Goal: Transaction & Acquisition: Download file/media

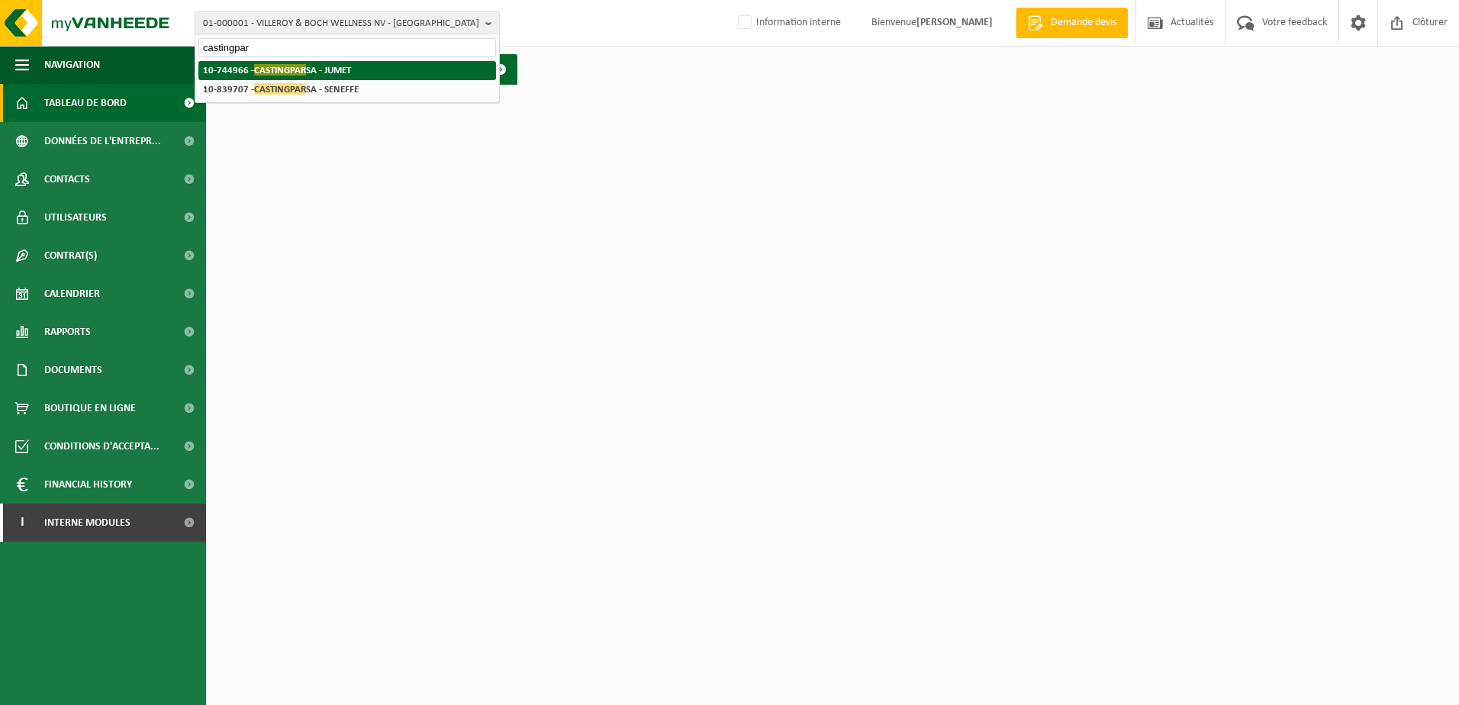
type input "castingpar"
click at [366, 71] on li "10-744966 - CASTINGPAR SA - JUMET" at bounding box center [347, 70] width 298 height 19
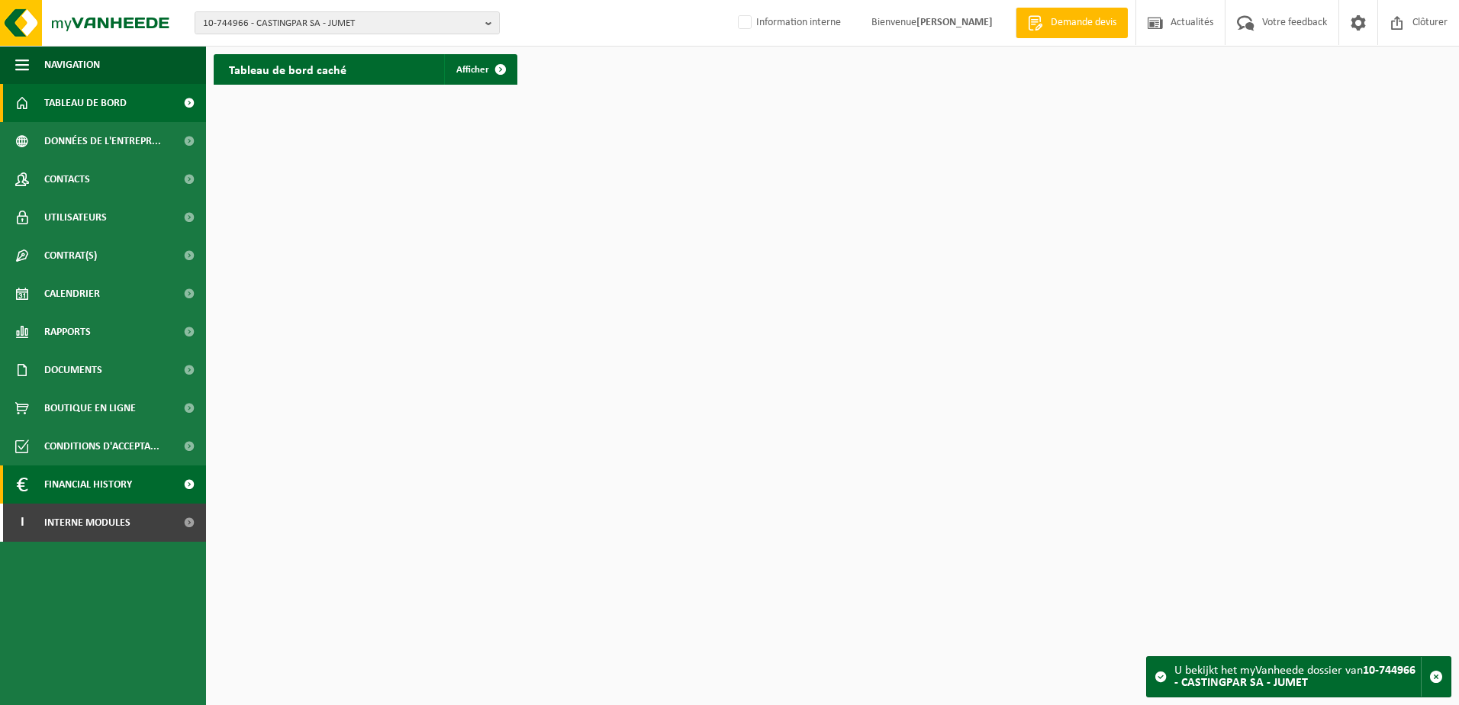
click at [150, 477] on link "Financial History" at bounding box center [103, 485] width 206 height 38
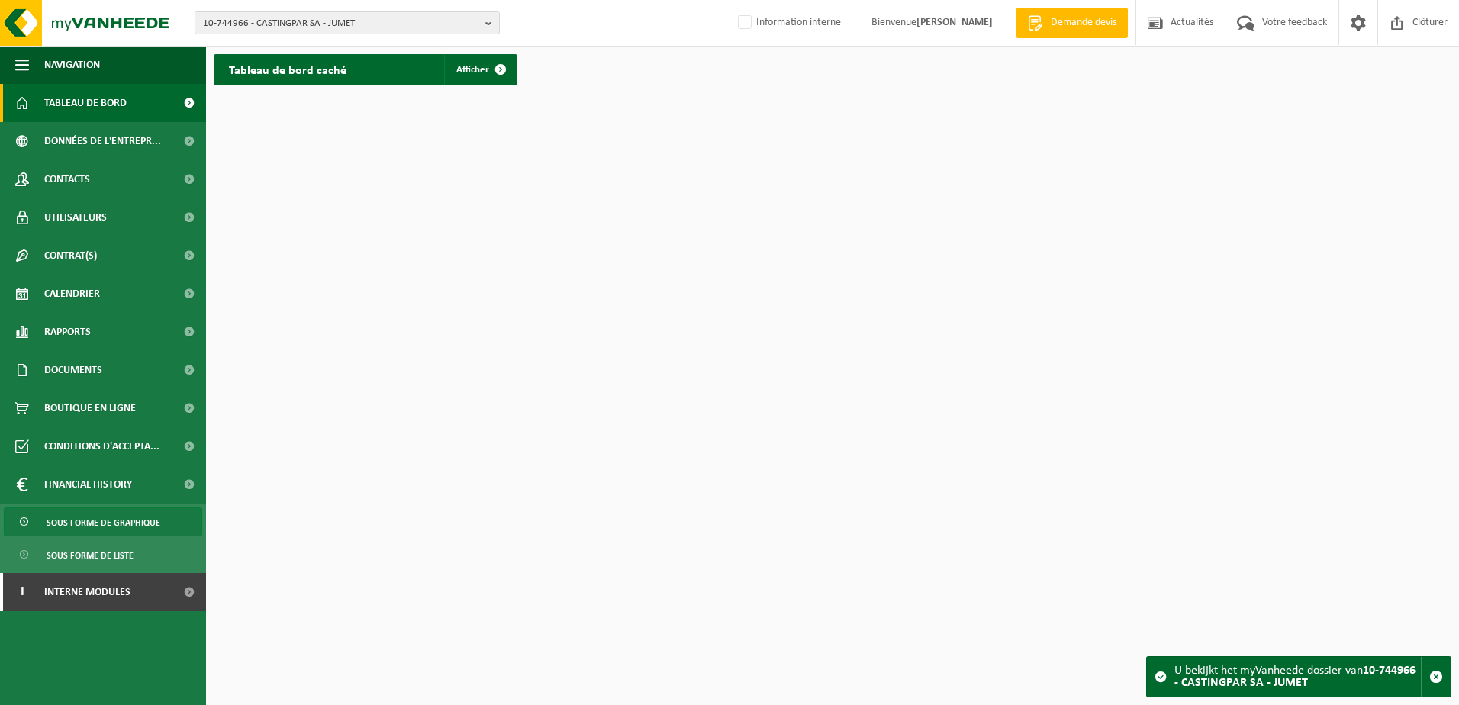
click at [132, 518] on span "Sous forme de graphique" at bounding box center [104, 522] width 114 height 29
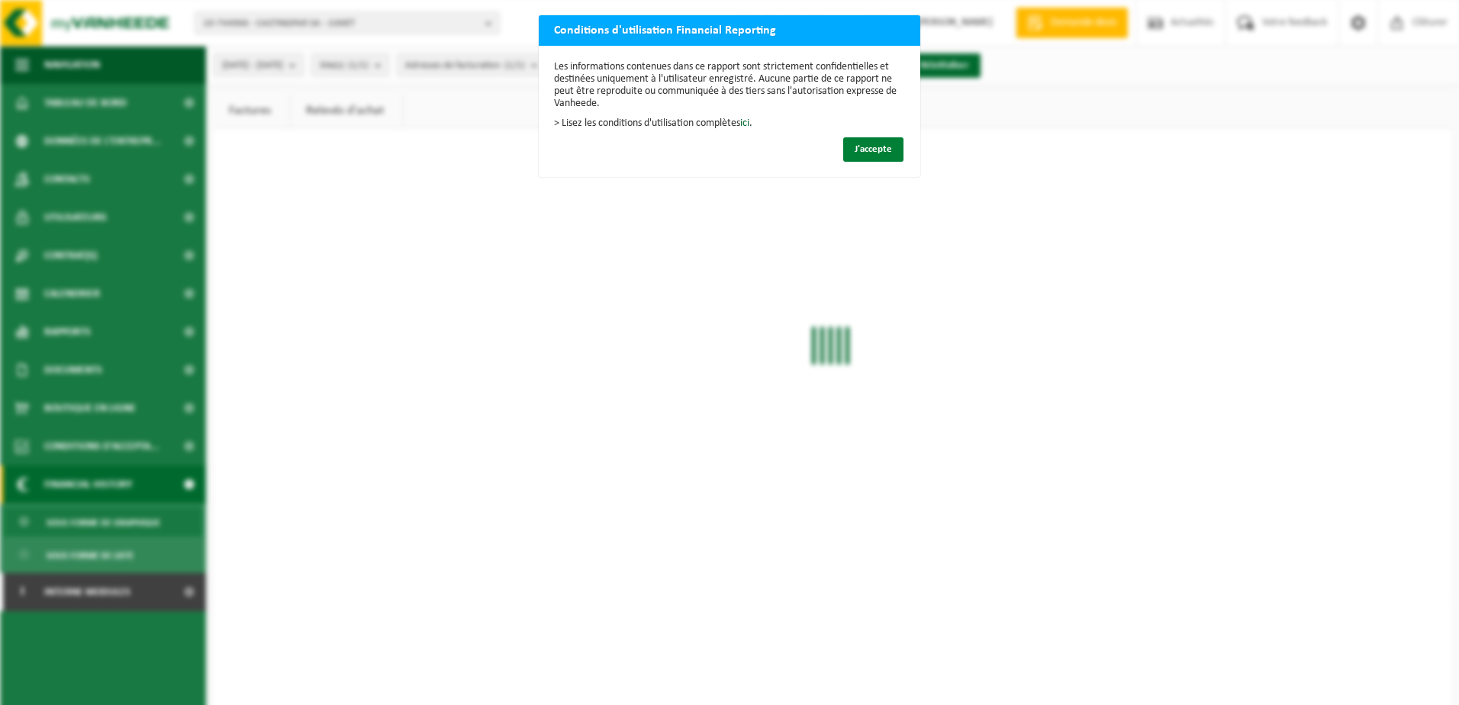
click at [869, 139] on button "J'accepte" at bounding box center [873, 149] width 60 height 24
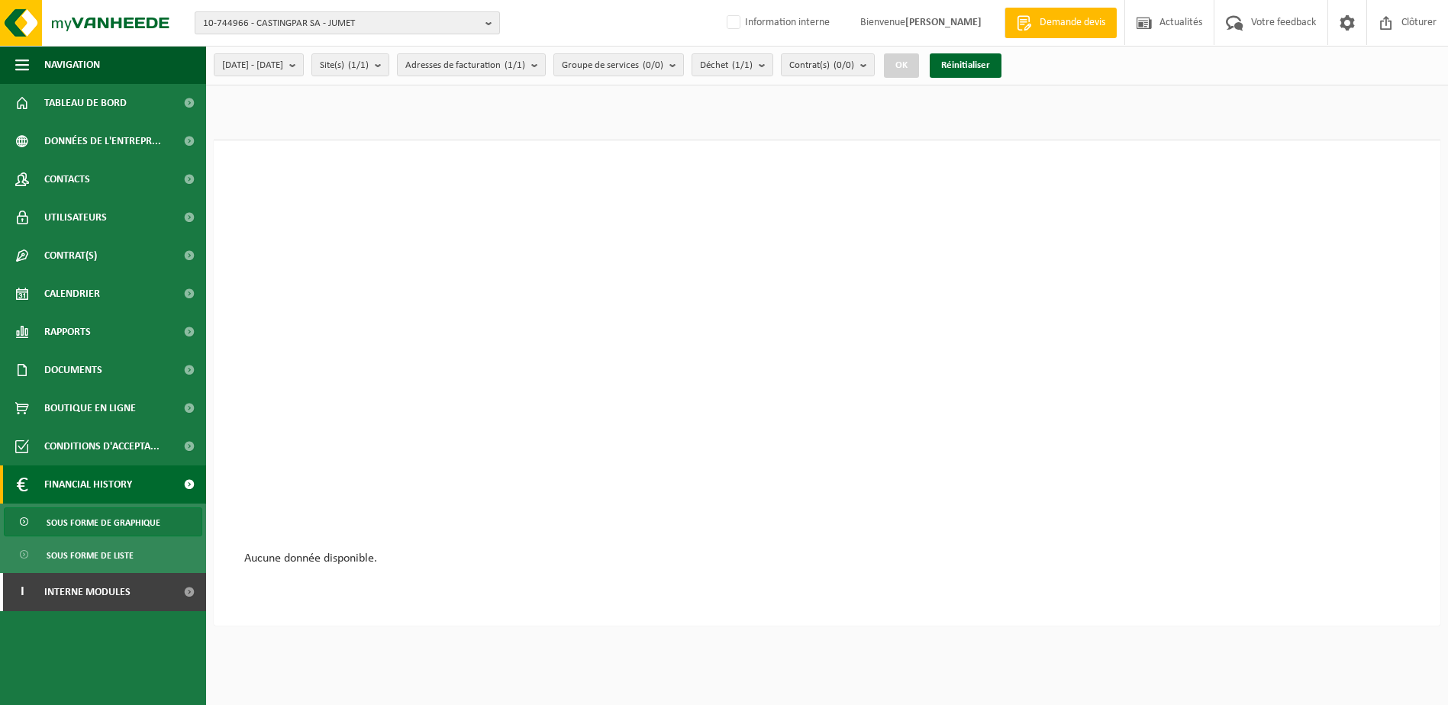
click at [432, 24] on span "10-744966 - CASTINGPAR SA - JUMET" at bounding box center [341, 23] width 276 height 23
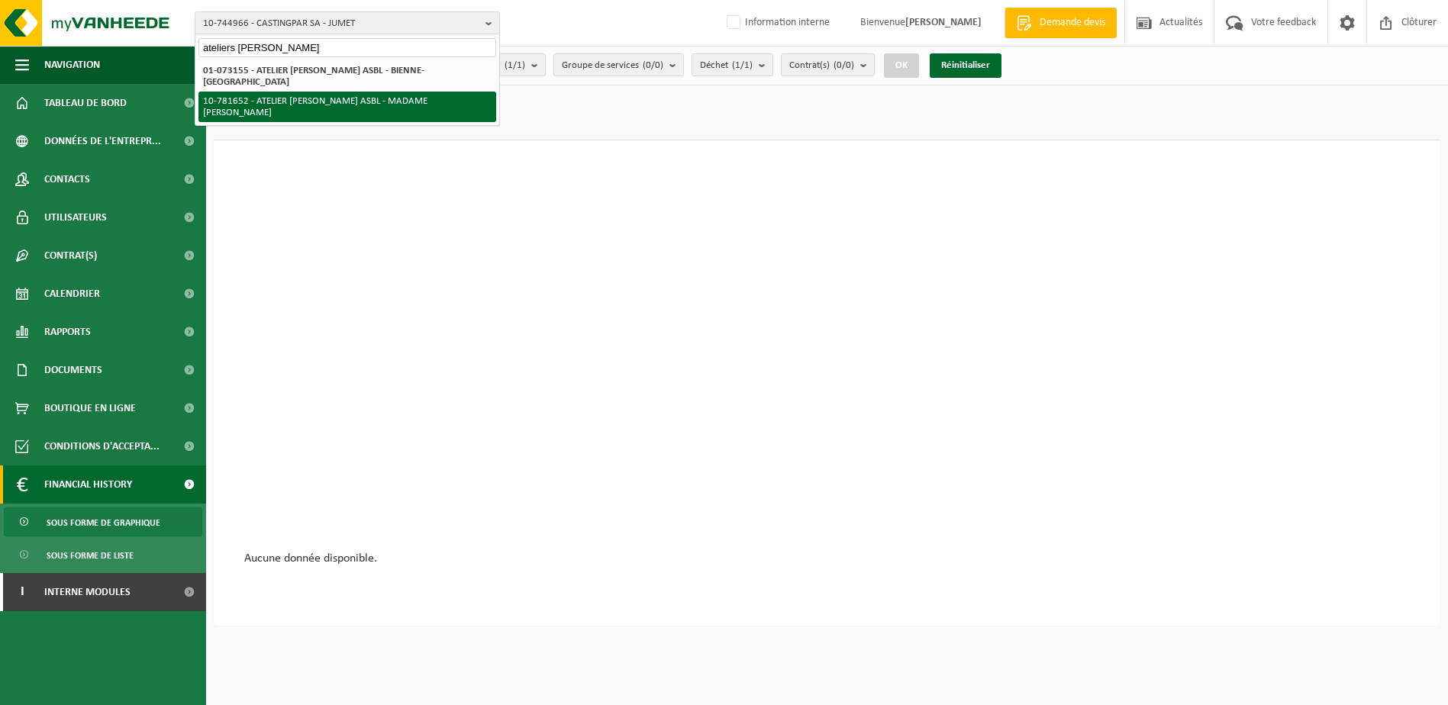
type input "ateliers jean régnier"
click at [424, 101] on li "10-781652 - ATELIER [PERSON_NAME] ASBL - MADAME [PERSON_NAME]" at bounding box center [347, 107] width 298 height 31
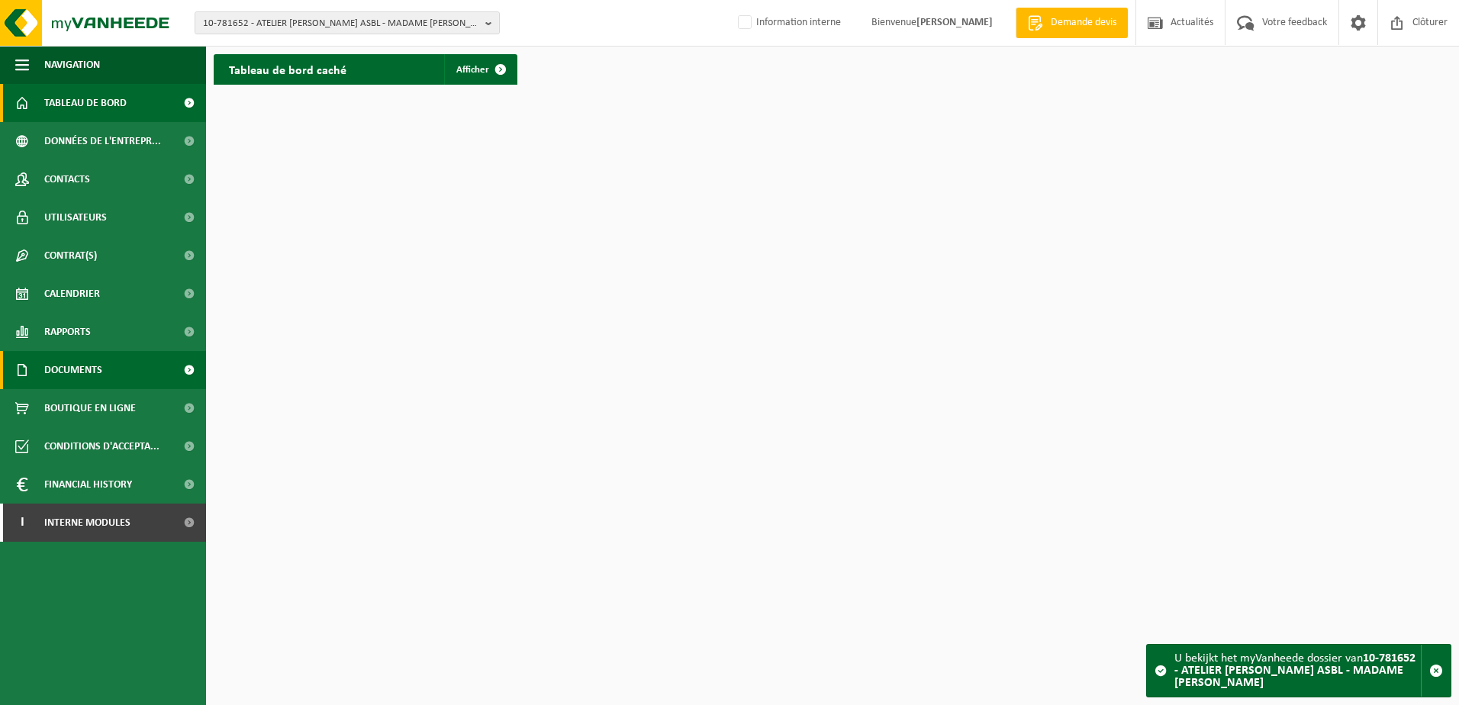
click at [102, 357] on span "Documents" at bounding box center [73, 370] width 58 height 38
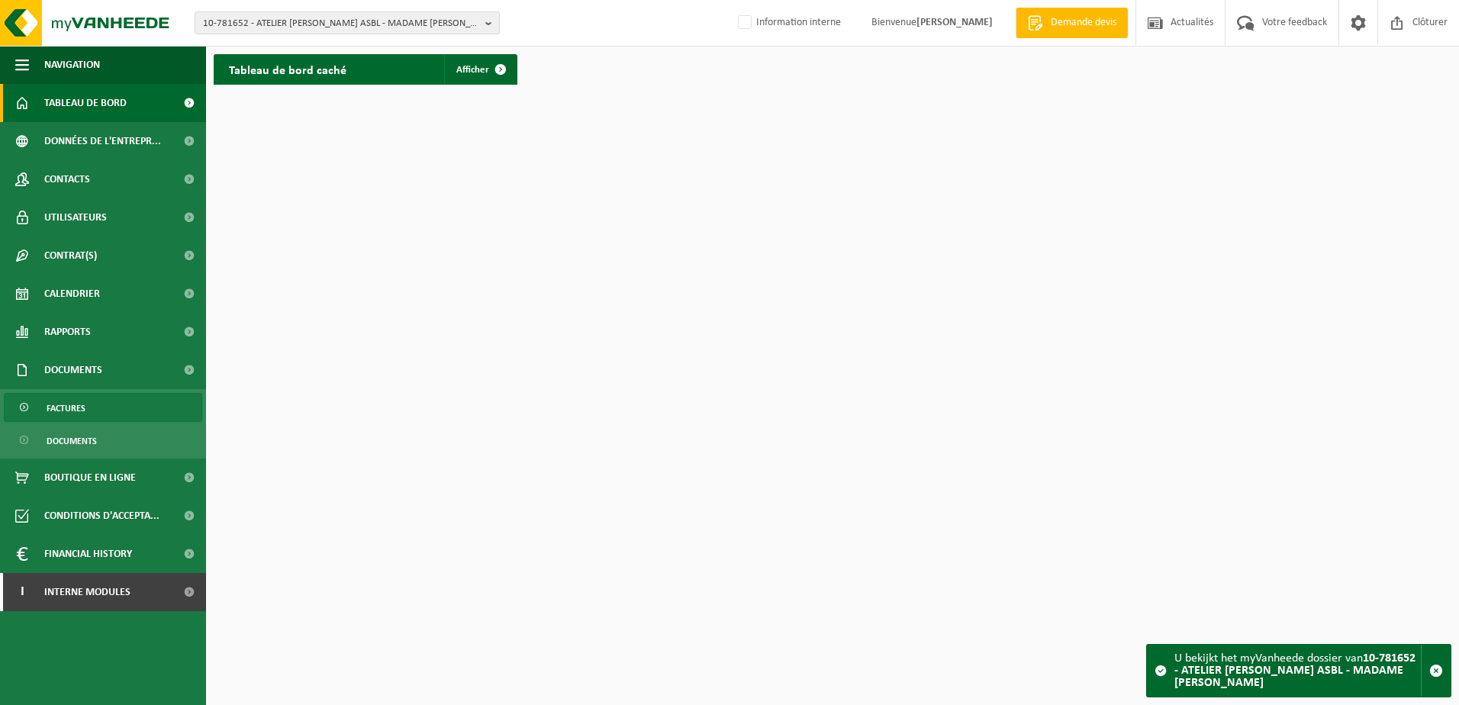
click at [93, 399] on link "Factures" at bounding box center [103, 407] width 198 height 29
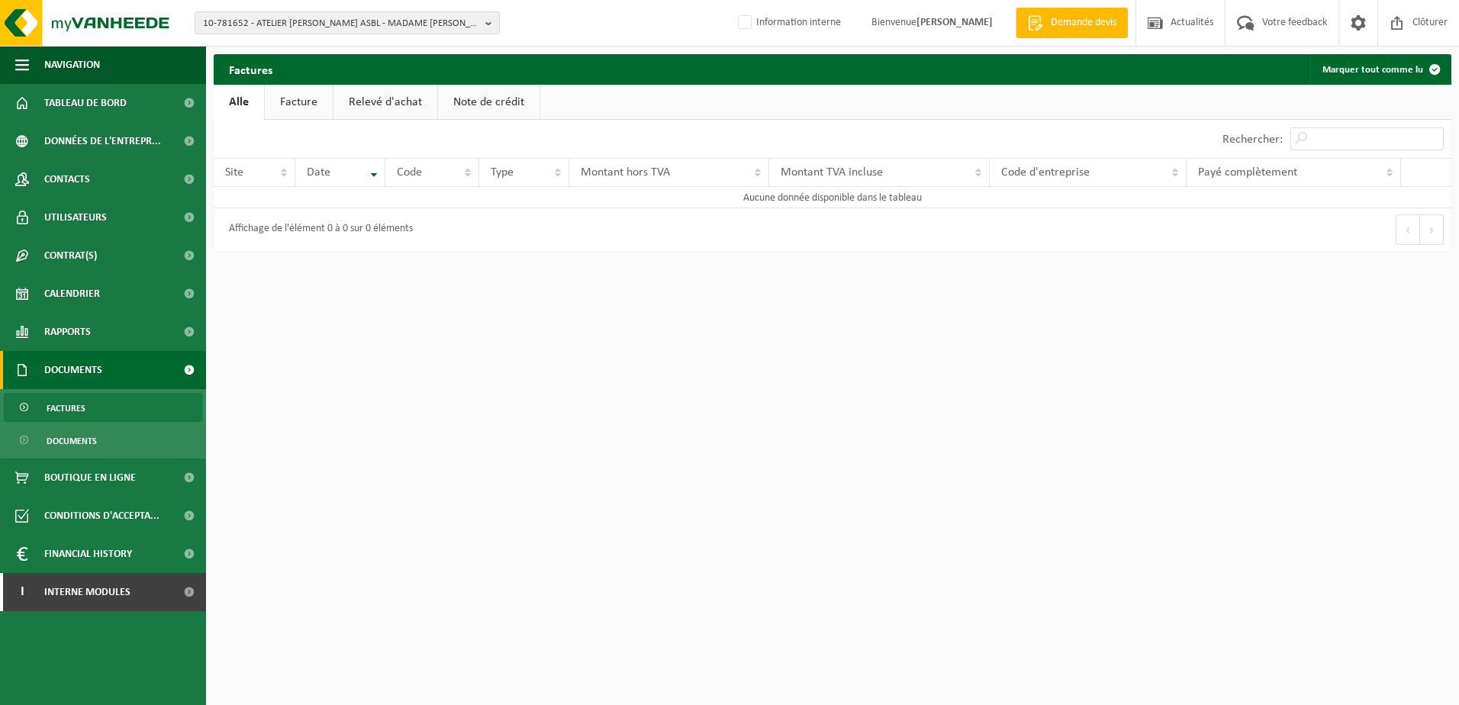
click at [313, 96] on link "Facture" at bounding box center [299, 102] width 68 height 35
click at [365, 23] on span "10-781652 - ATELIER [PERSON_NAME] ASBL - MADAME [PERSON_NAME]" at bounding box center [341, 23] width 276 height 23
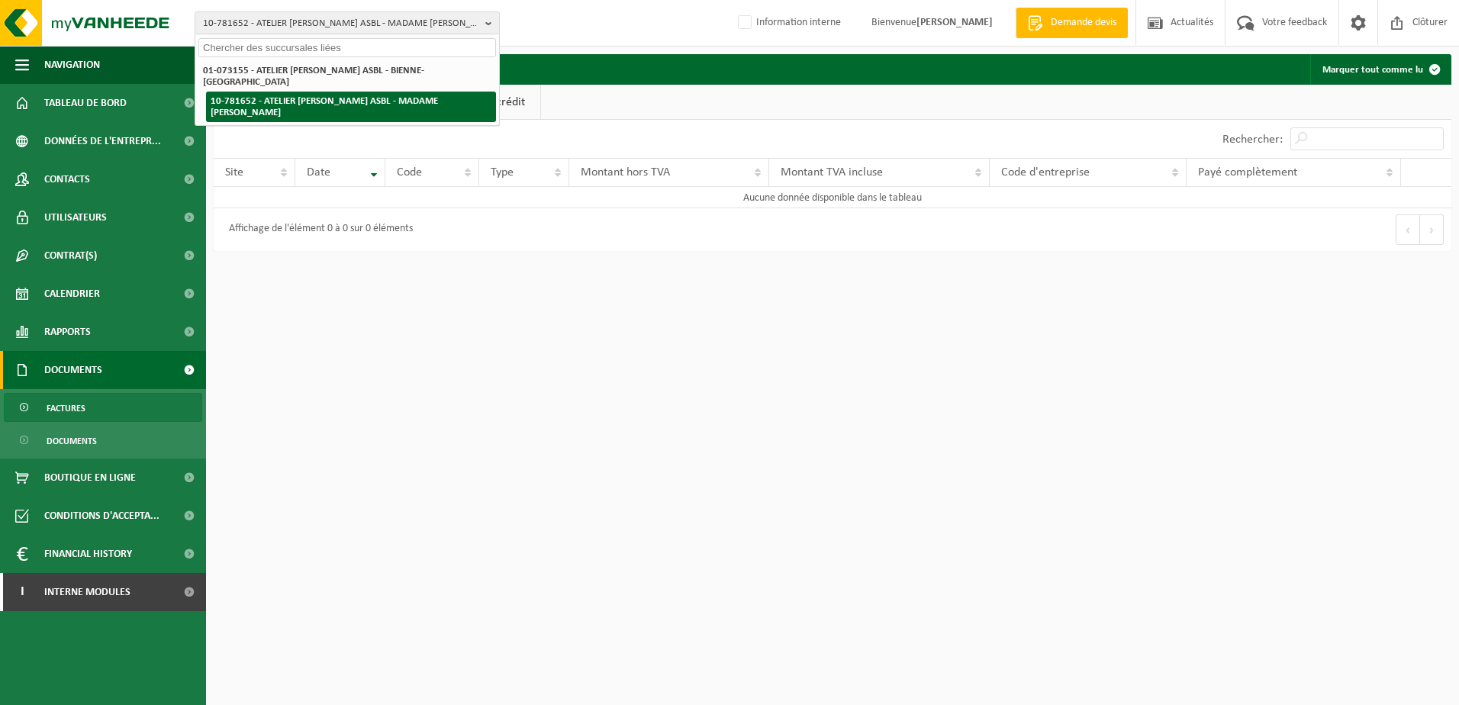
click at [346, 97] on li "10-781652 - ATELIER [PERSON_NAME] ASBL - MADAME [PERSON_NAME]" at bounding box center [351, 107] width 290 height 31
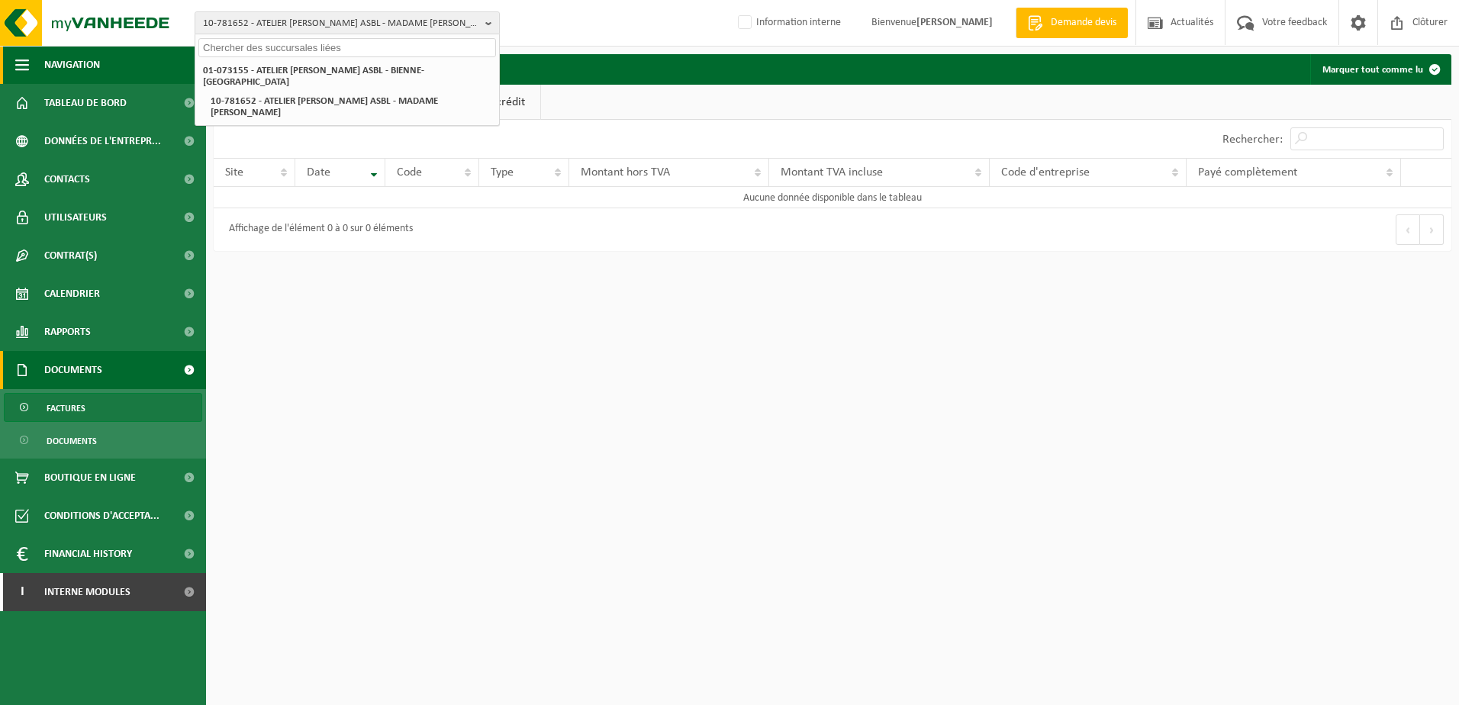
click at [186, 81] on button "Navigation" at bounding box center [103, 65] width 206 height 38
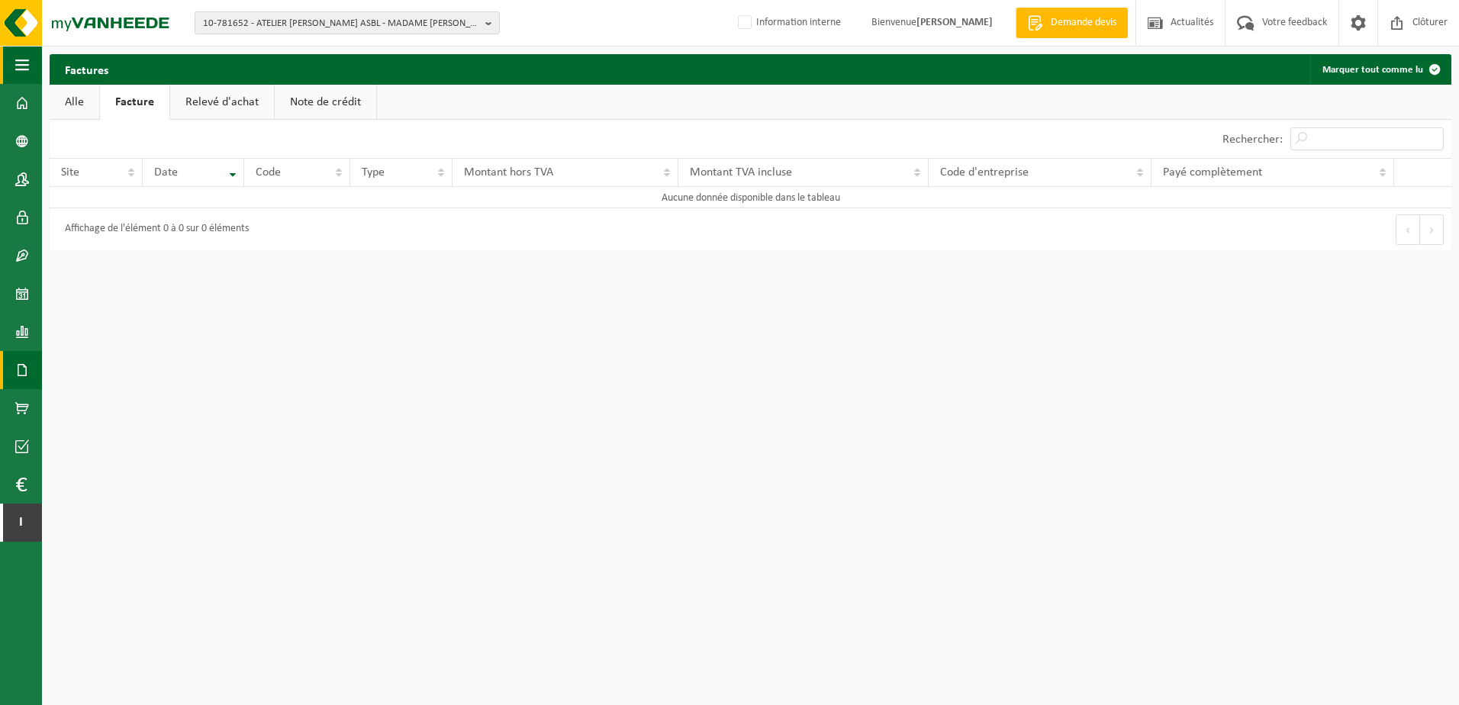
click at [21, 79] on span "button" at bounding box center [22, 65] width 14 height 38
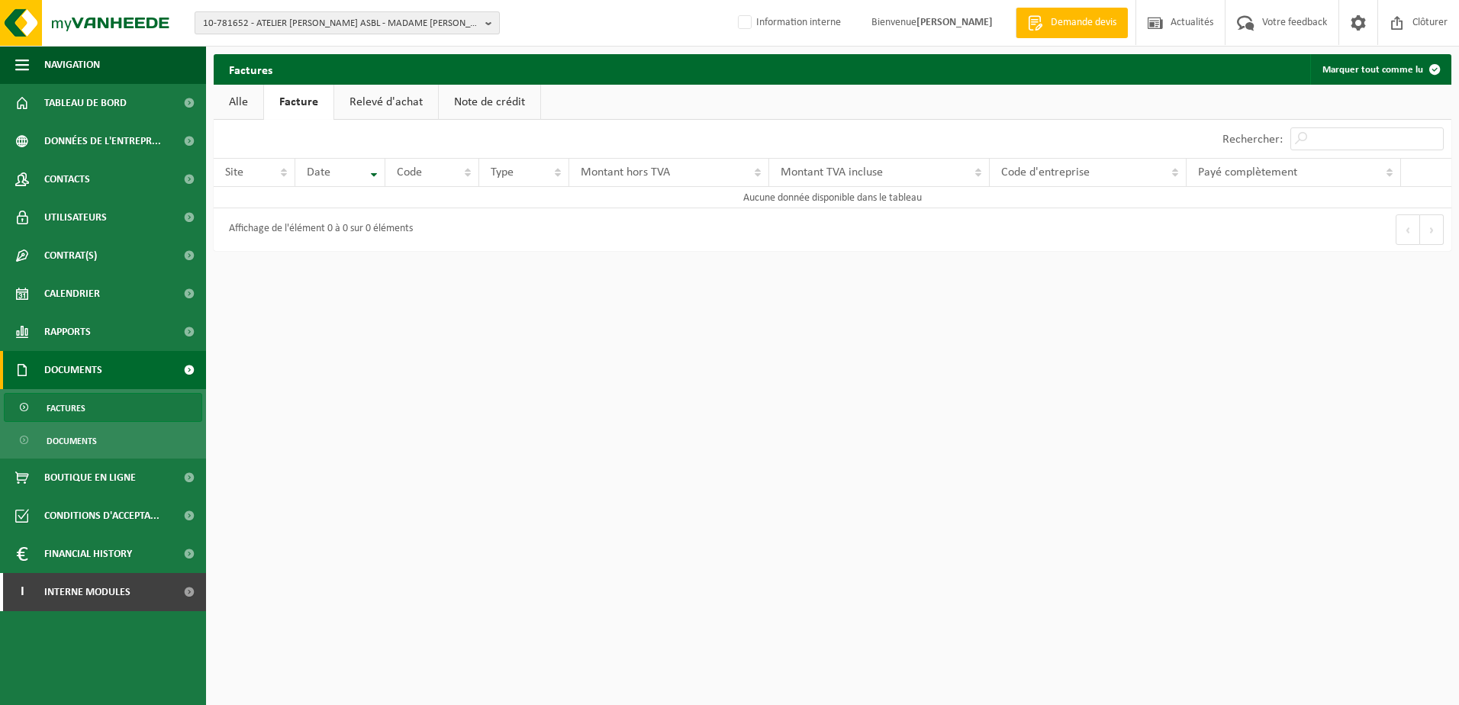
click at [364, 17] on span "10-781652 - ATELIER [PERSON_NAME] ASBL - MADAME [PERSON_NAME]" at bounding box center [341, 23] width 276 height 23
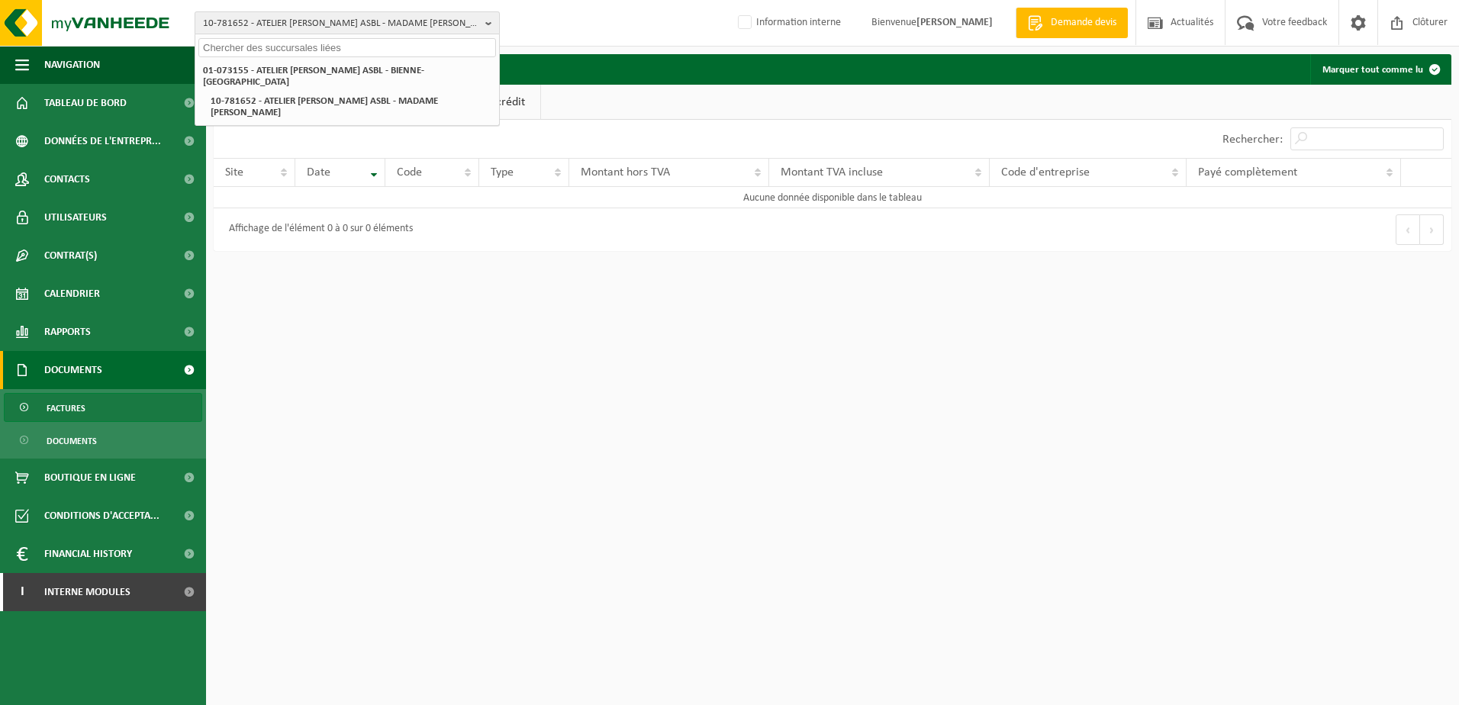
paste input "01-073155"
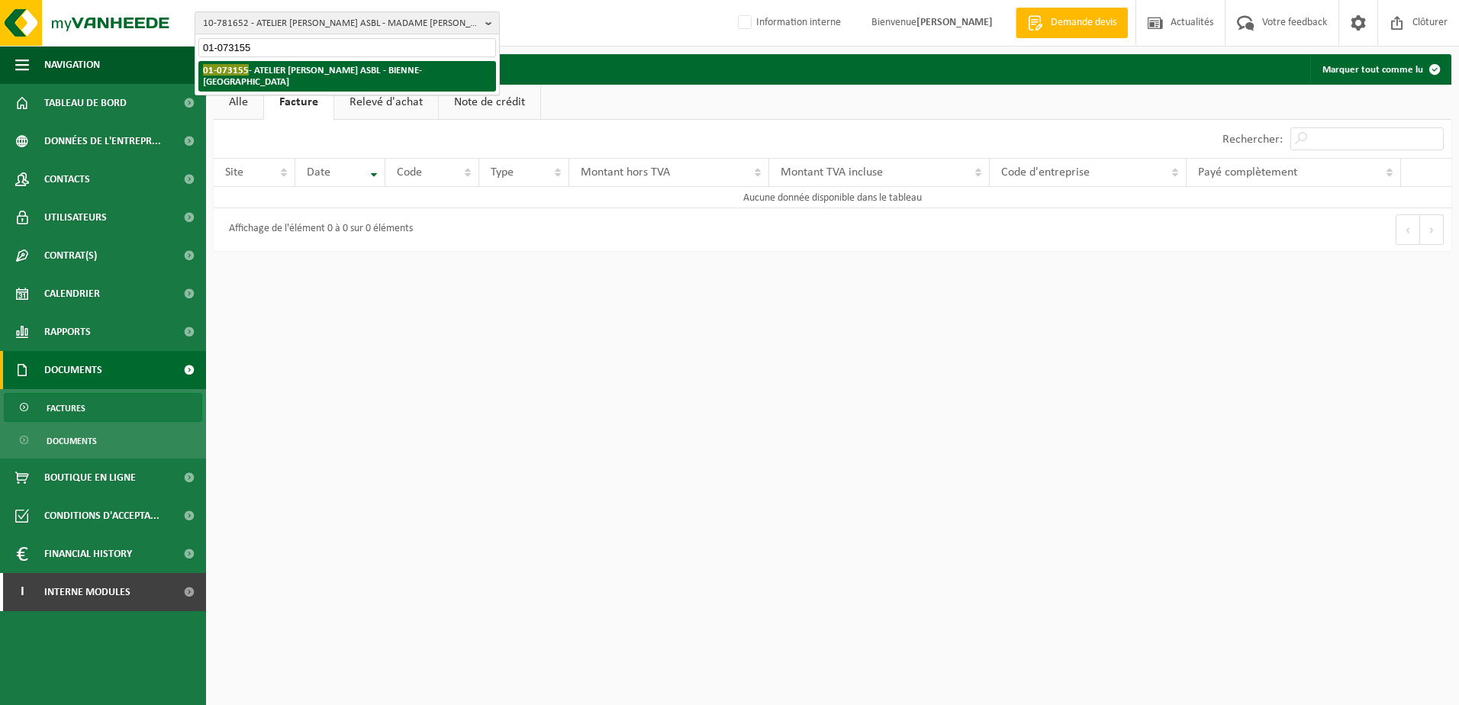
type input "01-073155"
click at [347, 68] on strong "01-073155 - ATELIER JEAN REGNIERS ASBL - BIENNE-LEZ-HAPPART" at bounding box center [312, 75] width 219 height 23
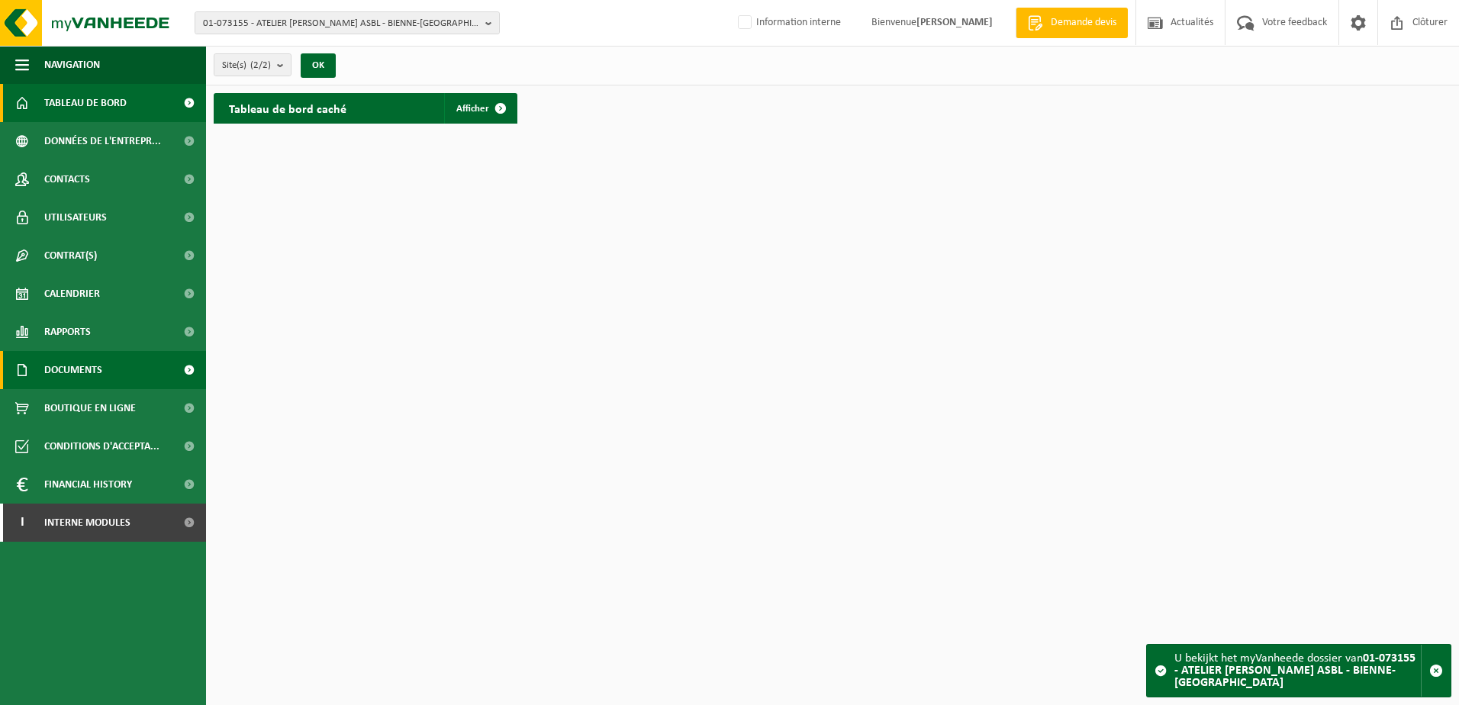
click at [95, 375] on span "Documents" at bounding box center [73, 370] width 58 height 38
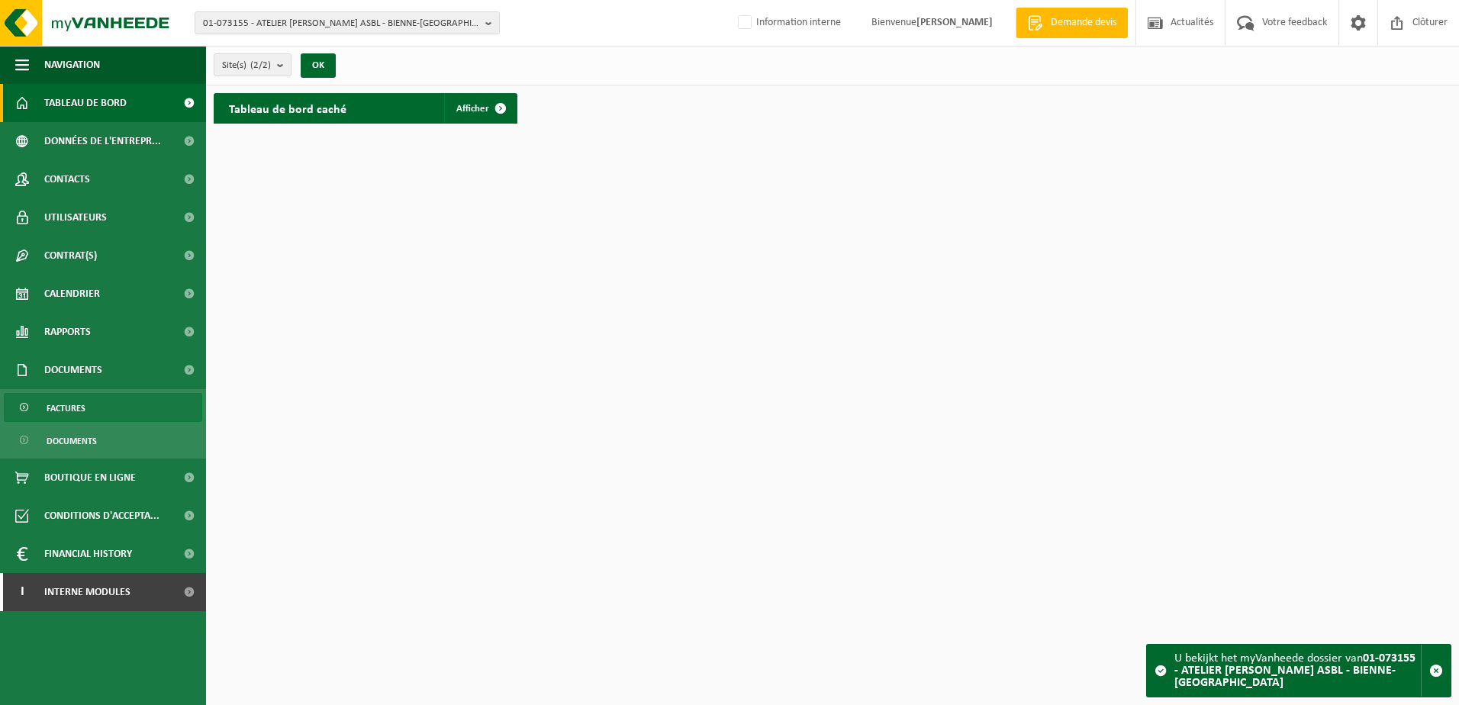
click at [88, 411] on link "Factures" at bounding box center [103, 407] width 198 height 29
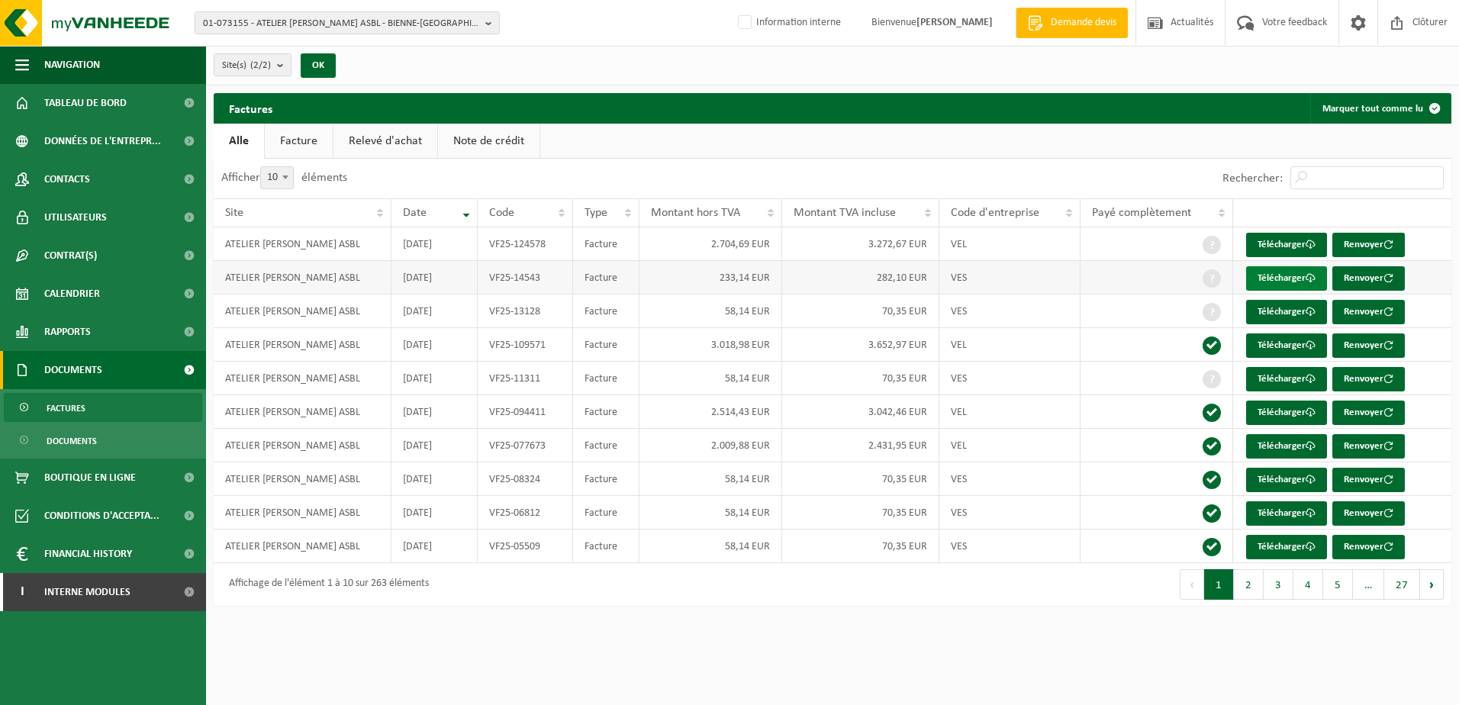
click at [1286, 275] on link "Télécharger" at bounding box center [1286, 278] width 81 height 24
